Goal: Transaction & Acquisition: Obtain resource

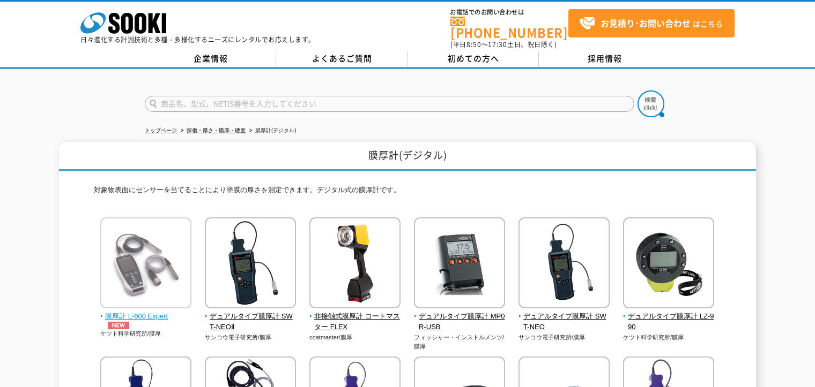
click at [154, 311] on span "膜厚計 L-600 Expert" at bounding box center [146, 320] width 92 height 19
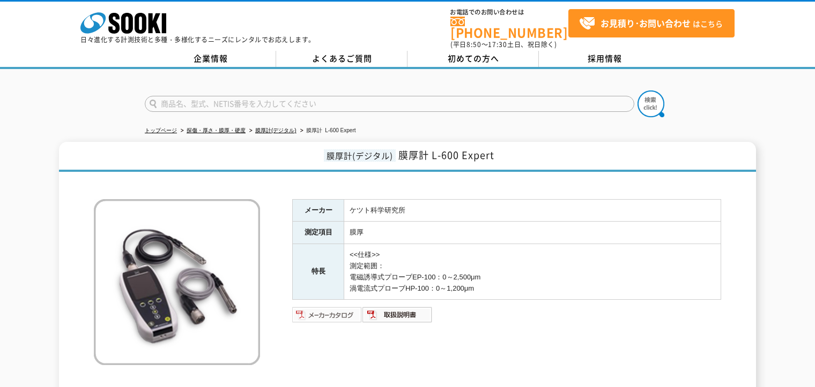
click at [326, 309] on img at bounding box center [327, 315] width 70 height 17
